Goal: Task Accomplishment & Management: Use online tool/utility

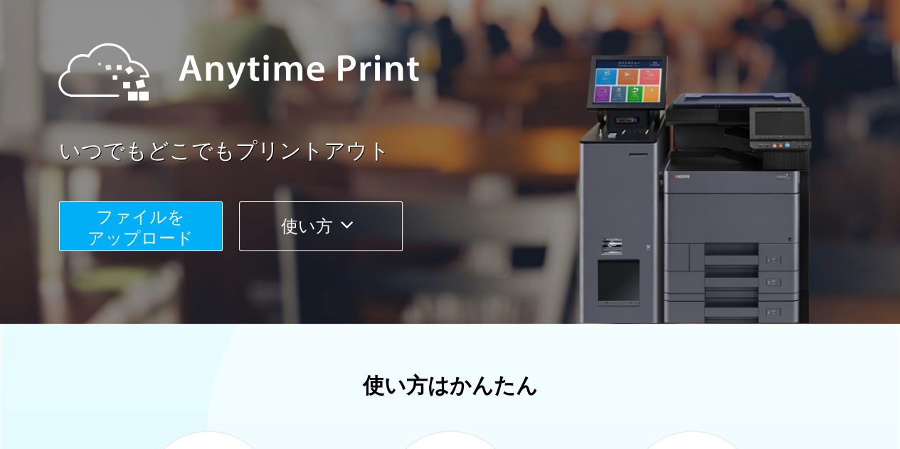
scroll to position [142, 0]
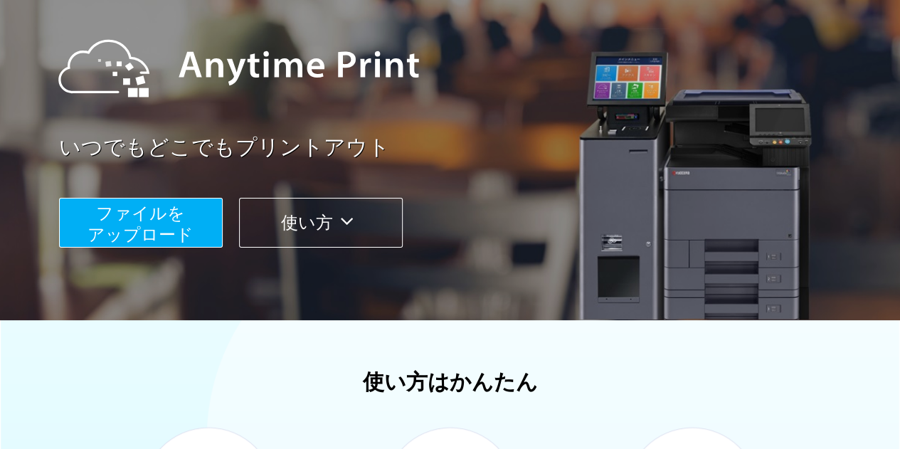
click at [133, 220] on span "ファイルを ​​アップロード" at bounding box center [141, 224] width 106 height 41
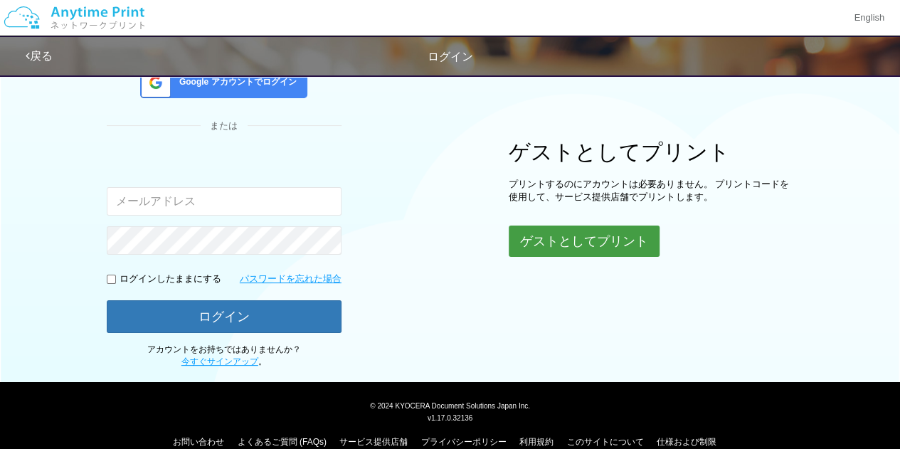
click at [525, 229] on button "ゲストとしてプリント" at bounding box center [584, 241] width 151 height 31
click at [570, 242] on button "ゲストとしてプリント" at bounding box center [584, 241] width 151 height 31
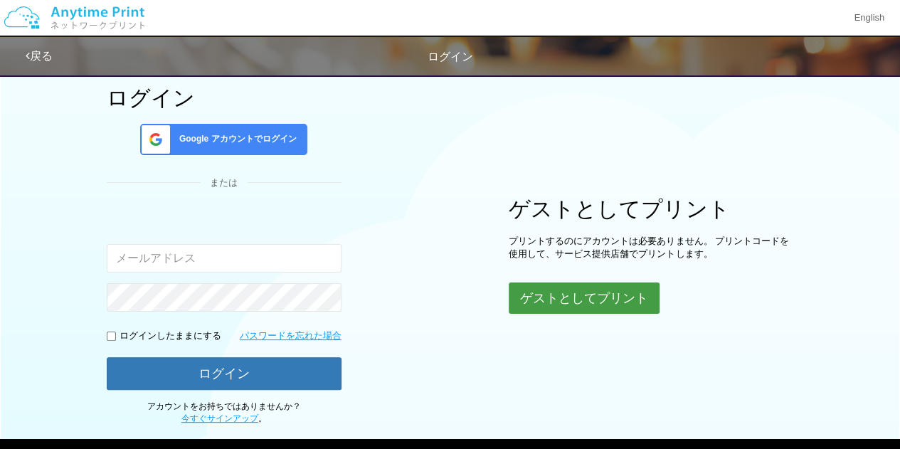
click at [582, 285] on button "ゲストとしてプリント" at bounding box center [584, 298] width 151 height 31
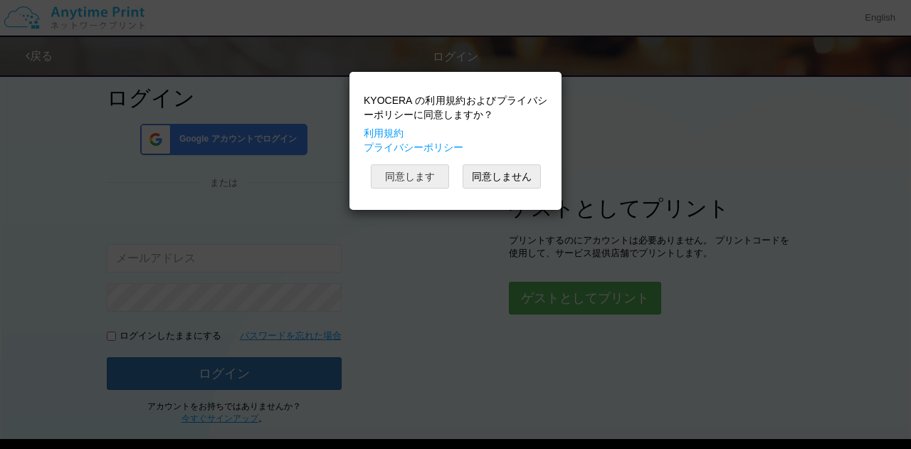
click at [397, 177] on button "同意します" at bounding box center [410, 176] width 78 height 24
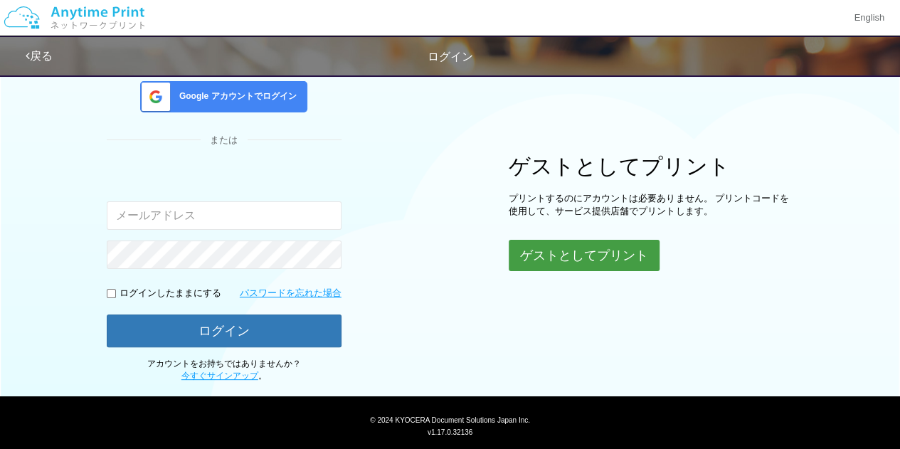
scroll to position [147, 0]
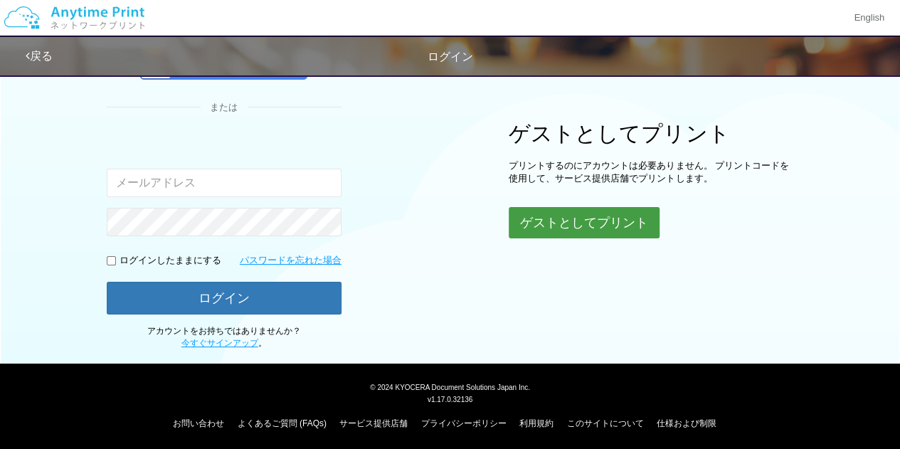
click at [574, 223] on button "ゲストとしてプリント" at bounding box center [584, 222] width 151 height 31
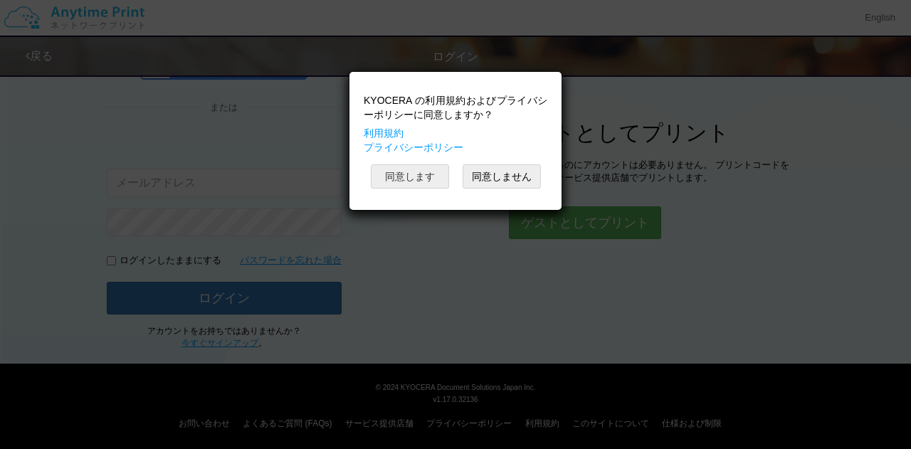
click at [413, 172] on button "同意します" at bounding box center [410, 176] width 78 height 24
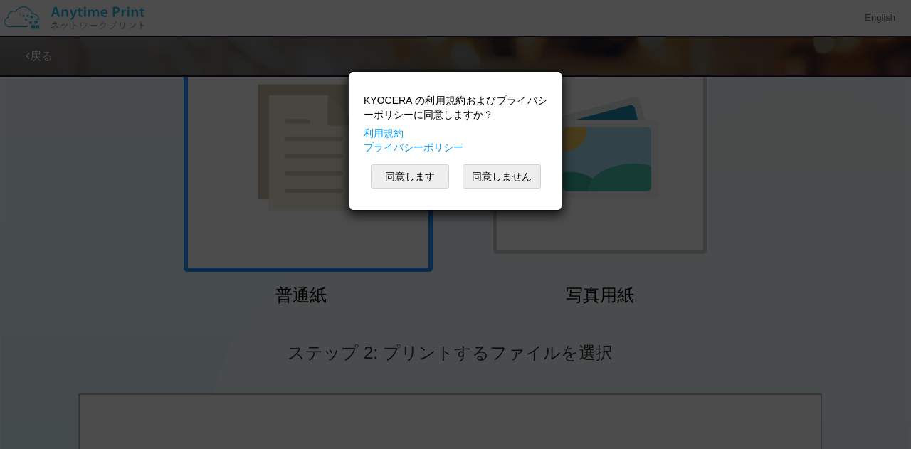
click at [816, 318] on div "KYOCERA の利用規約およびプライバシーポリシーに同意しますか？ 利用規約 プライバシーポリシー 同意します 同意しません" at bounding box center [455, 224] width 911 height 449
click at [275, 211] on div "KYOCERA の利用規約およびプライバシーポリシーに同意しますか？ 利用規約 プライバシーポリシー 同意します 同意しません" at bounding box center [455, 224] width 911 height 449
drag, startPoint x: 897, startPoint y: 309, endPoint x: 850, endPoint y: 303, distance: 47.3
click at [895, 310] on div "KYOCERA の利用規約およびプライバシーポリシーに同意しますか？ 利用規約 プライバシーポリシー 同意します 同意しません" at bounding box center [455, 224] width 911 height 449
click at [134, 308] on div "KYOCERA の利用規約およびプライバシーポリシーに同意しますか？ 利用規約 プライバシーポリシー 同意します 同意しません" at bounding box center [455, 224] width 911 height 449
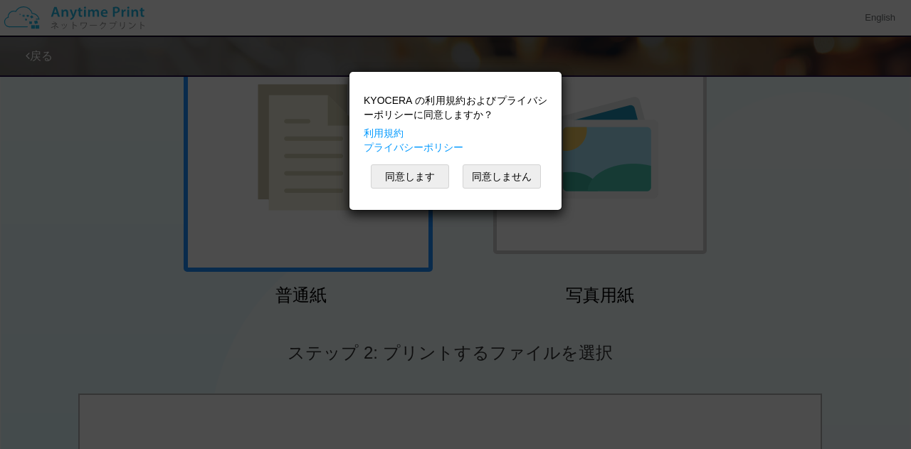
click at [435, 423] on div "KYOCERA の利用規約およびプライバシーポリシーに同意しますか？ 利用規約 プライバシーポリシー 同意します 同意しません" at bounding box center [455, 224] width 911 height 449
click at [412, 176] on button "同意します" at bounding box center [410, 176] width 78 height 24
click at [392, 174] on button "同意します" at bounding box center [410, 176] width 78 height 24
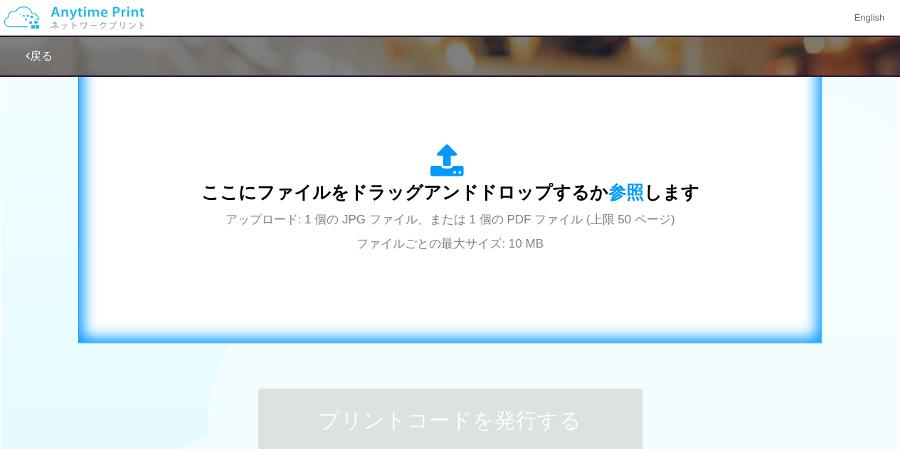
scroll to position [490, 0]
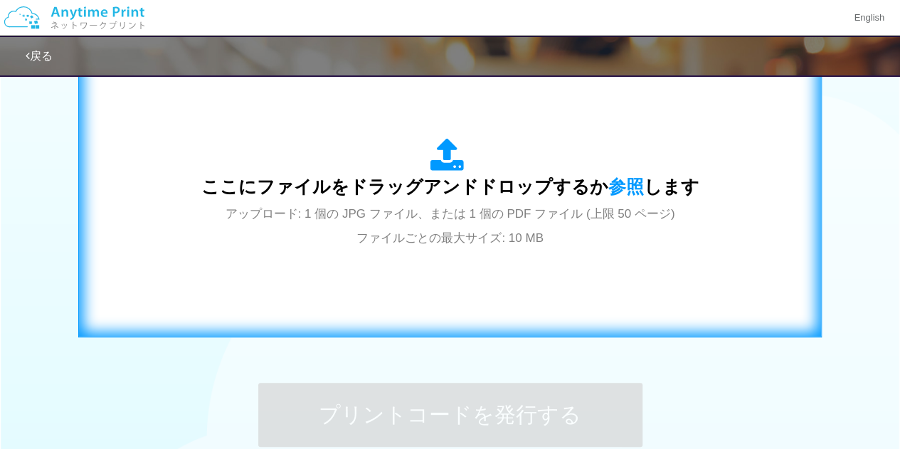
click at [467, 196] on span "ここにファイルをドラッグアンドドロップするか 参照 します" at bounding box center [450, 186] width 498 height 20
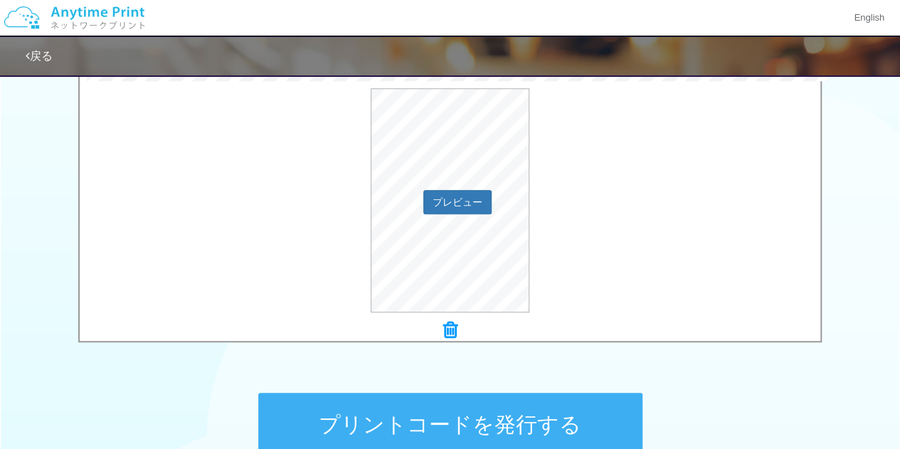
scroll to position [348, 0]
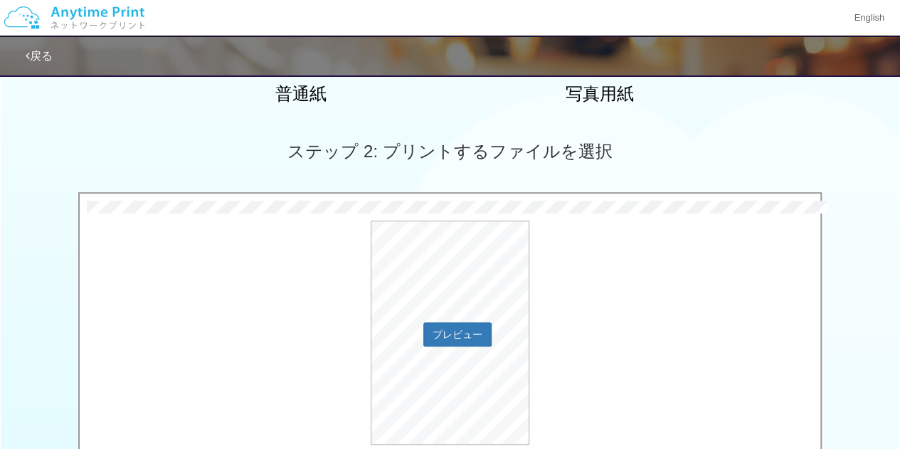
click at [616, 270] on div "プレビュー" at bounding box center [450, 333] width 741 height 224
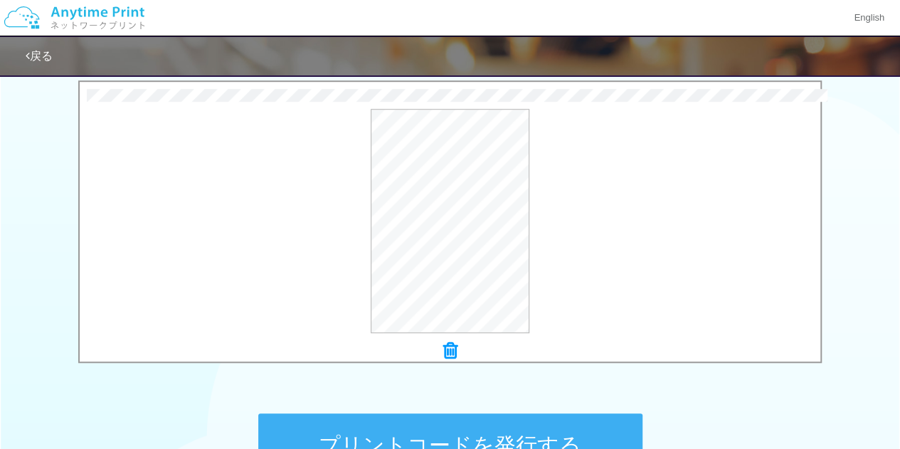
scroll to position [561, 0]
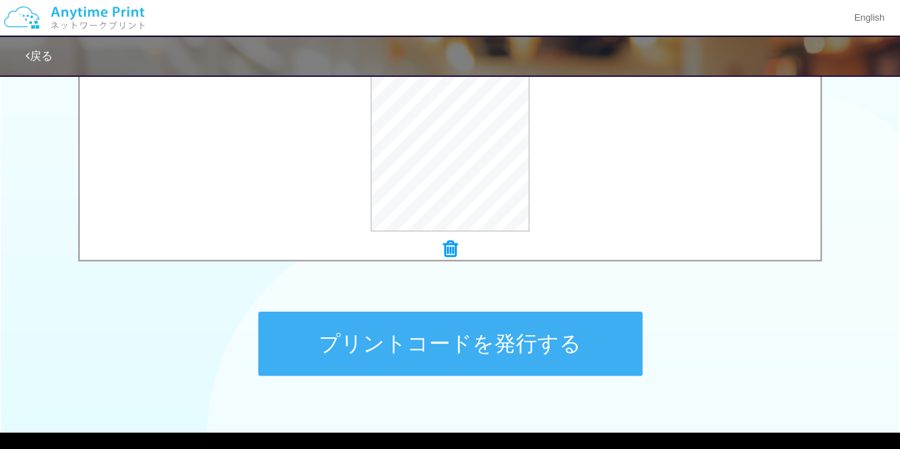
click at [482, 337] on button "プリントコードを発行する" at bounding box center [450, 344] width 384 height 64
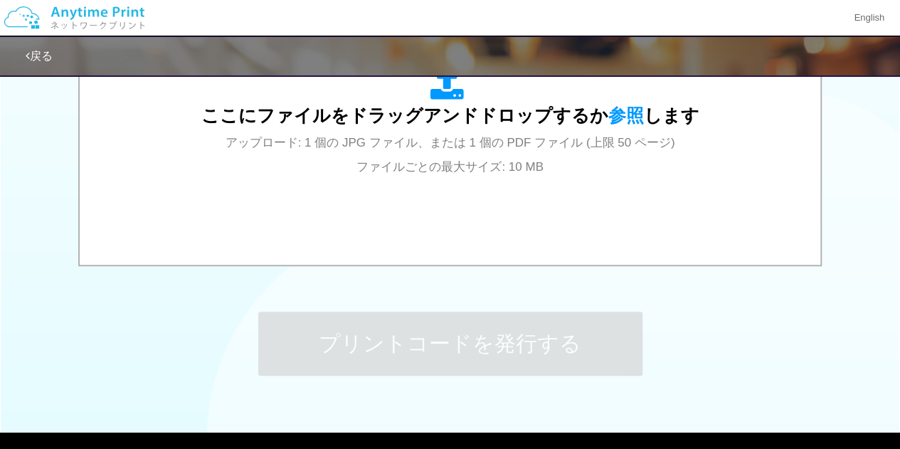
scroll to position [0, 0]
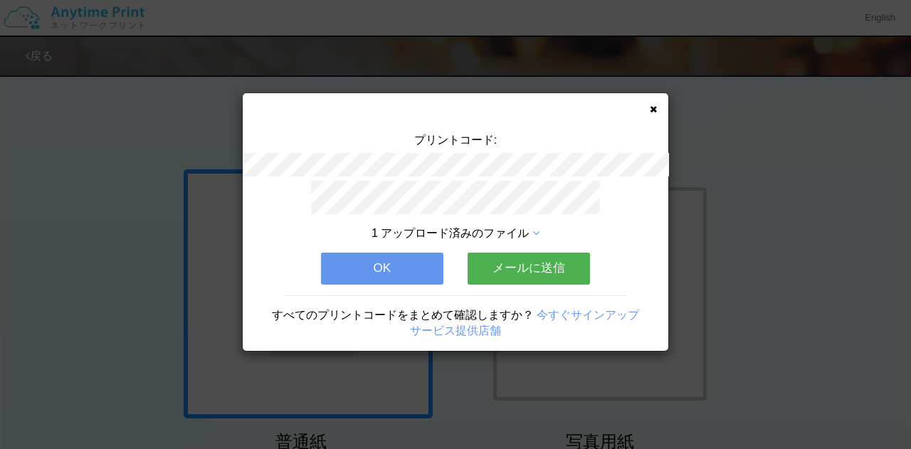
click at [387, 253] on button "OK" at bounding box center [382, 268] width 122 height 31
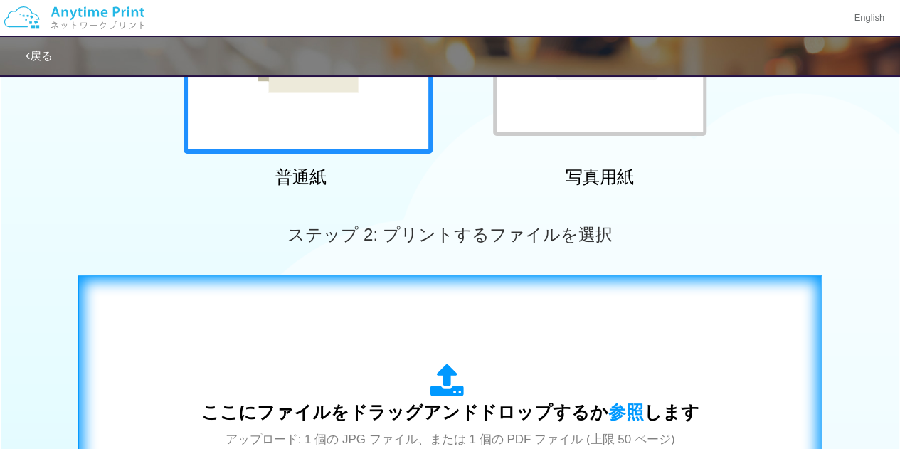
scroll to position [427, 0]
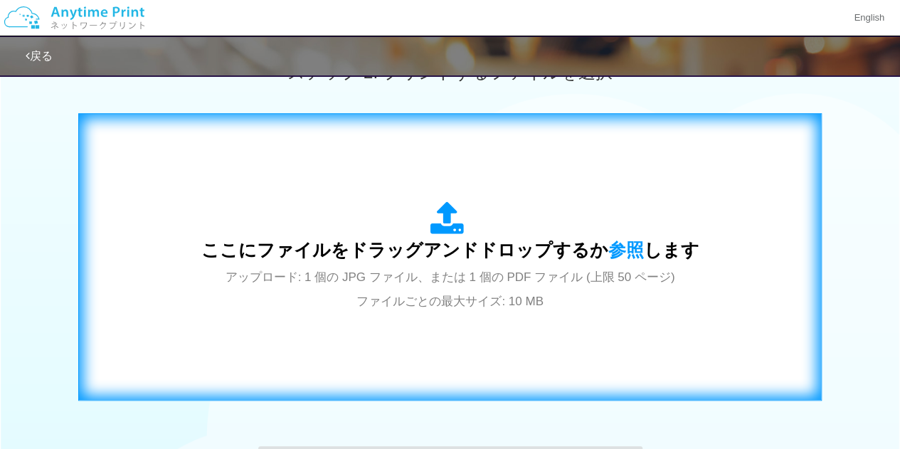
click at [478, 224] on div "ここにファイルをドラッグアンドドロップするか 参照 します アップロード: 1 個の JPG ファイル、または 1 個の PDF ファイル (上限 50 ペー…" at bounding box center [450, 256] width 498 height 111
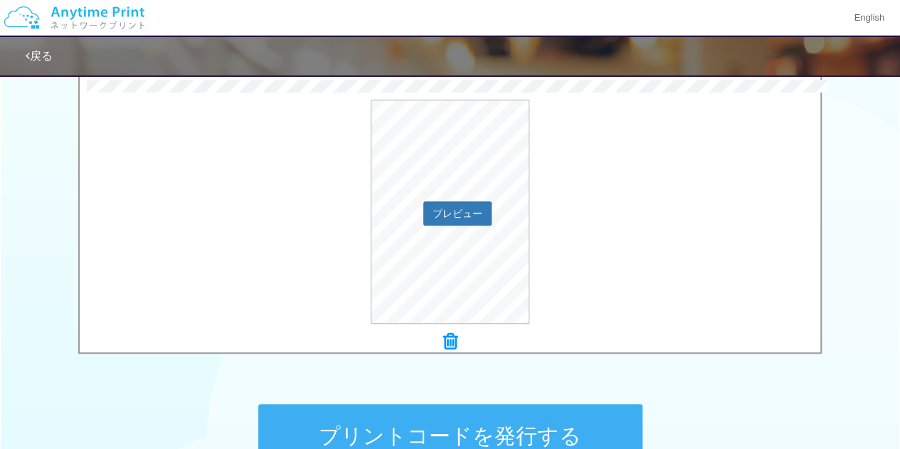
scroll to position [569, 0]
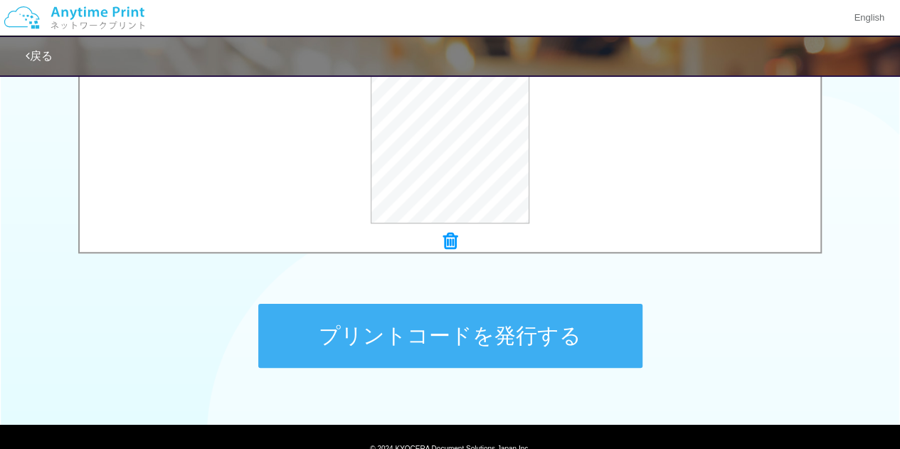
click at [481, 331] on button "プリントコードを発行する" at bounding box center [450, 336] width 384 height 64
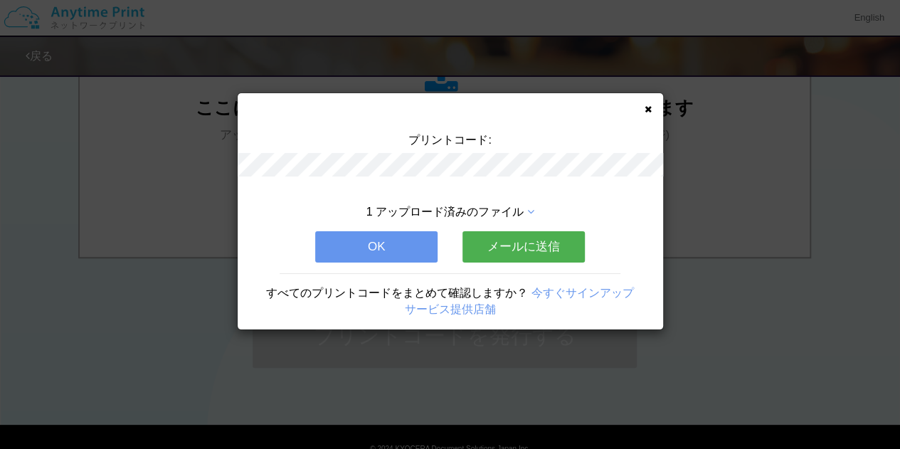
scroll to position [0, 0]
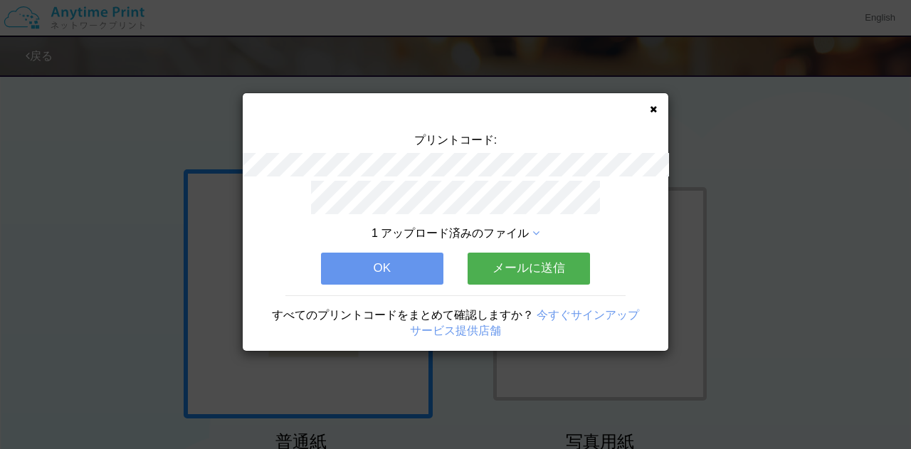
click at [382, 257] on button "OK" at bounding box center [382, 268] width 122 height 31
